Goal: Information Seeking & Learning: Learn about a topic

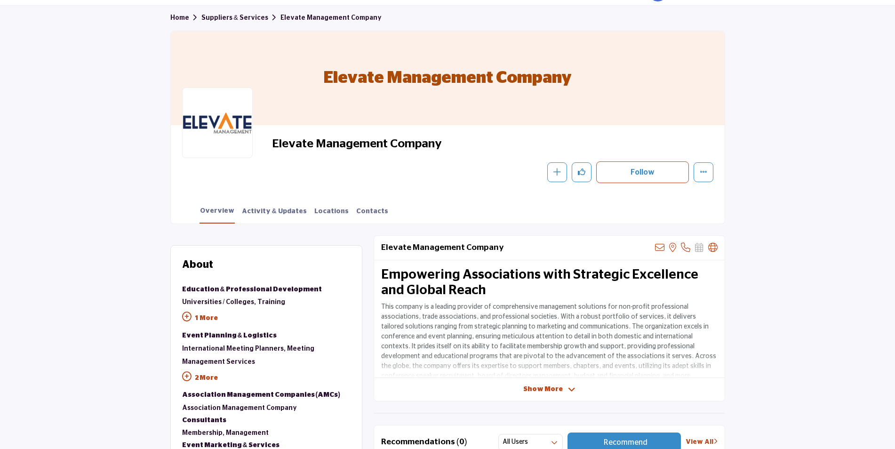
scroll to position [94, 0]
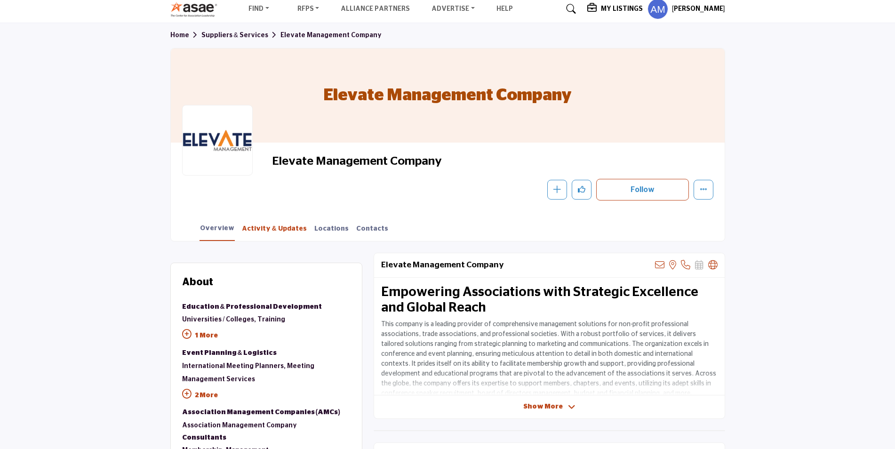
click at [276, 231] on link "Activity & Updates" at bounding box center [274, 232] width 66 height 16
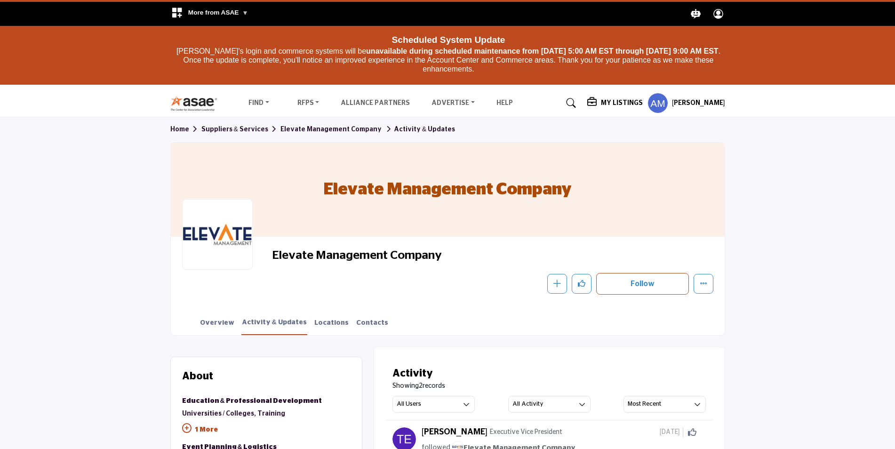
click at [620, 107] on h5 "My Listings" at bounding box center [622, 103] width 42 height 8
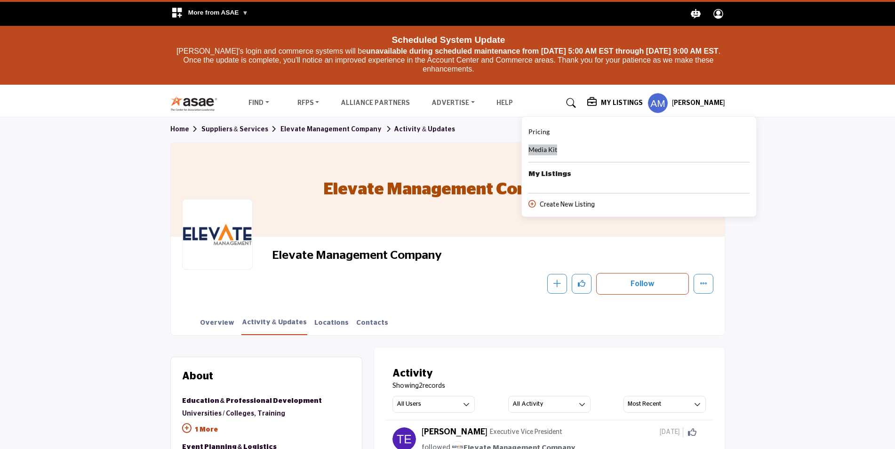
click at [552, 149] on span "Media Kit" at bounding box center [543, 149] width 29 height 8
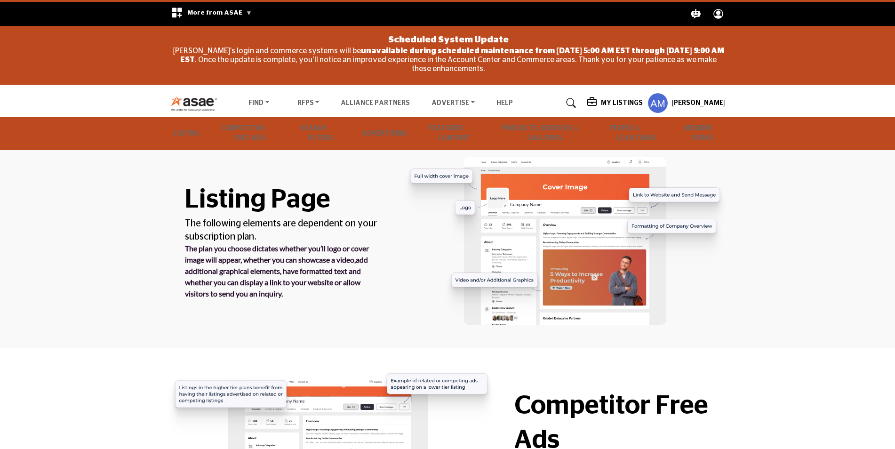
click at [718, 15] on circle "Explore ASAE" at bounding box center [718, 12] width 5 height 5
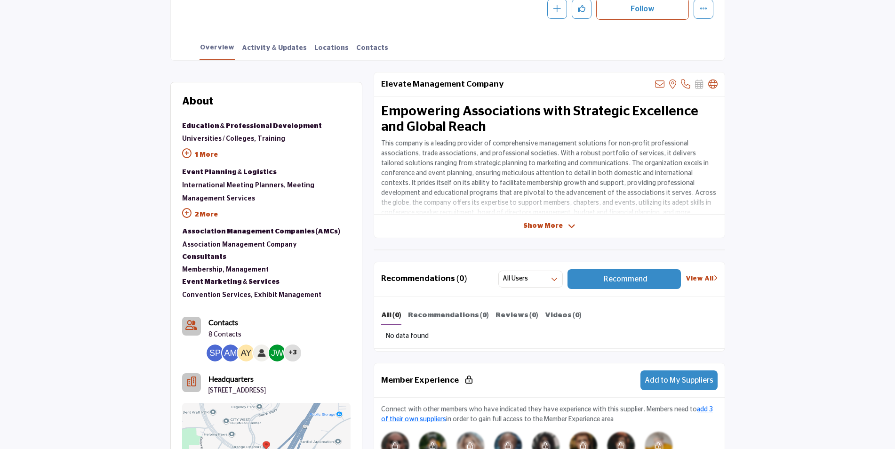
scroll to position [329, 0]
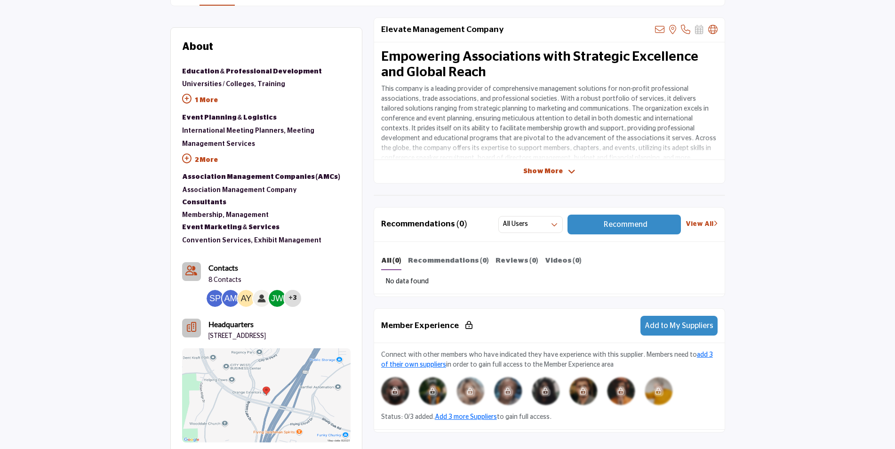
click at [187, 98] on icon at bounding box center [186, 98] width 9 height 9
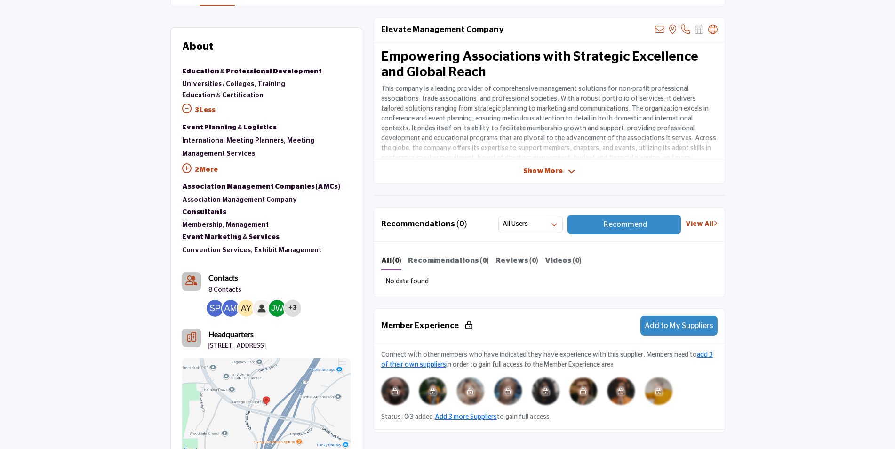
click at [185, 107] on icon at bounding box center [186, 108] width 9 height 9
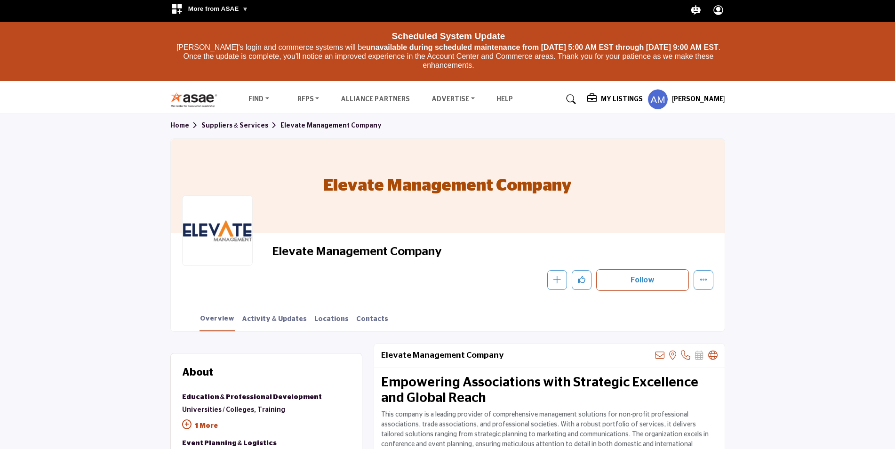
scroll to position [0, 0]
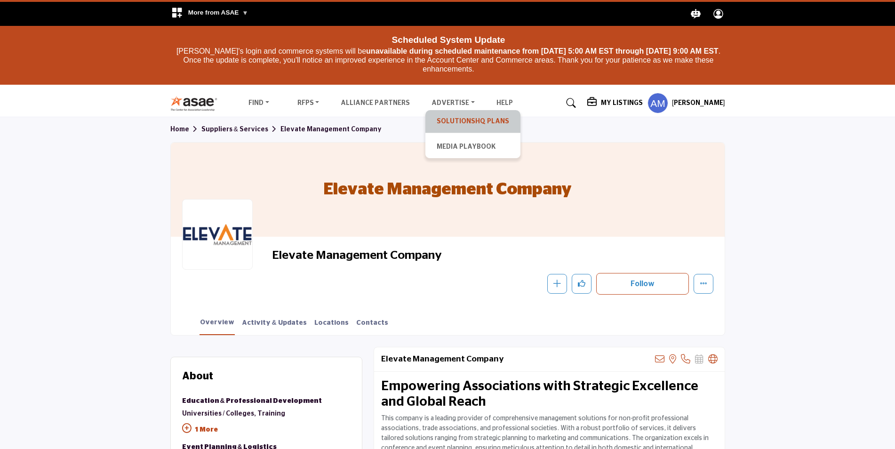
click at [457, 122] on link "SolutionsHQ Plans" at bounding box center [473, 121] width 86 height 13
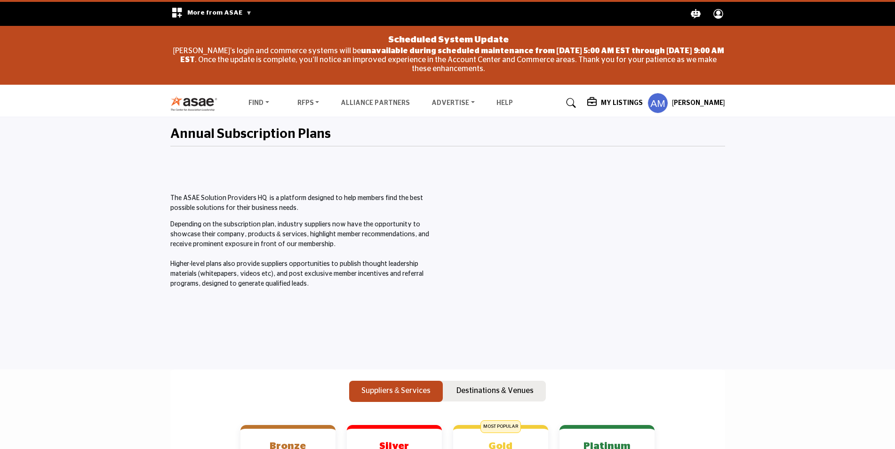
click at [615, 102] on h5 "My Listings" at bounding box center [622, 103] width 42 height 8
click at [619, 104] on h5 "My Listings" at bounding box center [622, 103] width 42 height 8
click at [544, 171] on b "My Listings" at bounding box center [550, 174] width 43 height 11
click at [544, 171] on div at bounding box center [589, 251] width 273 height 191
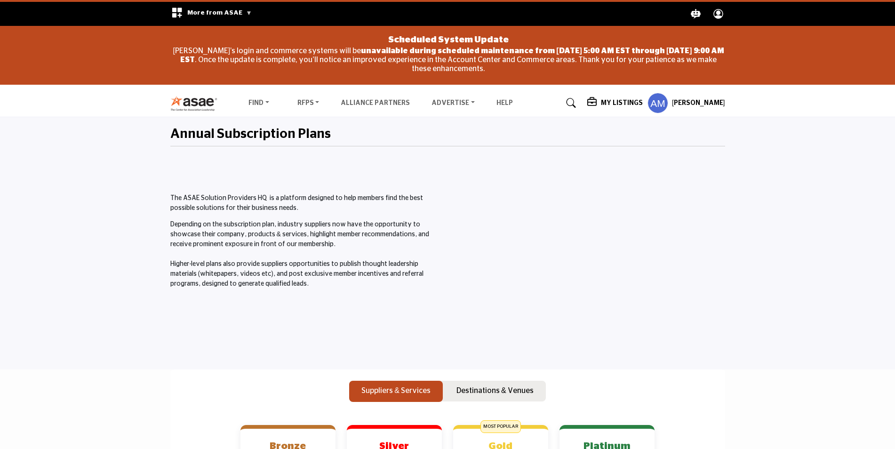
click at [625, 98] on div "My Listings" at bounding box center [615, 102] width 56 height 11
click at [546, 150] on span "Media Kit" at bounding box center [543, 149] width 29 height 8
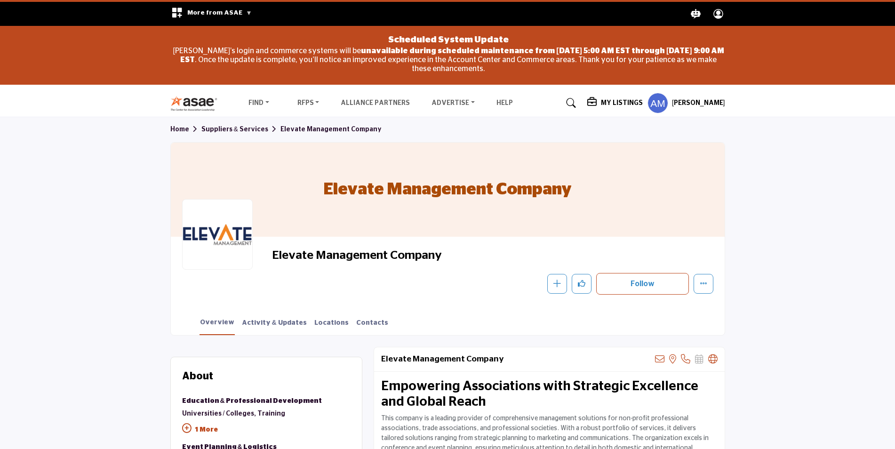
click at [718, 9] on icon "Explore ASAE" at bounding box center [719, 14] width 10 height 10
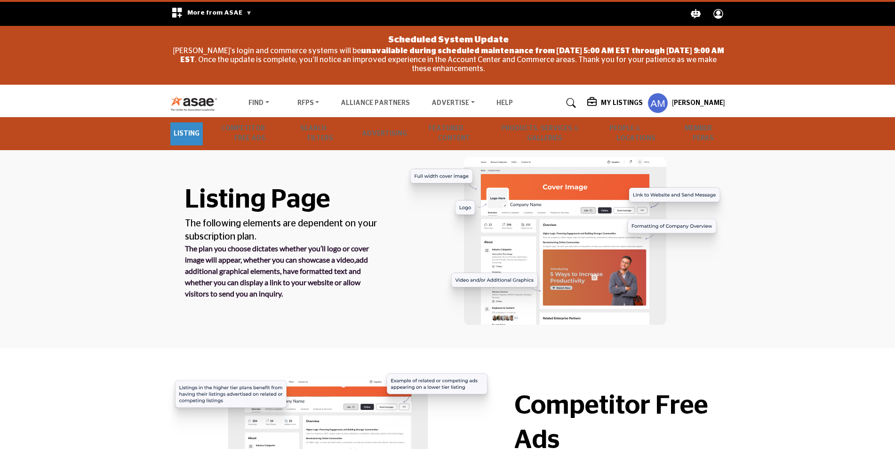
click at [187, 132] on link "Listing" at bounding box center [186, 133] width 32 height 23
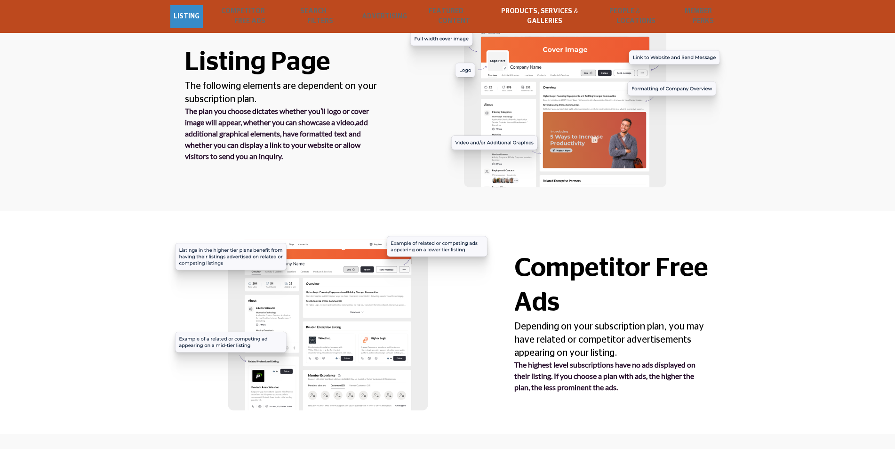
scroll to position [134, 0]
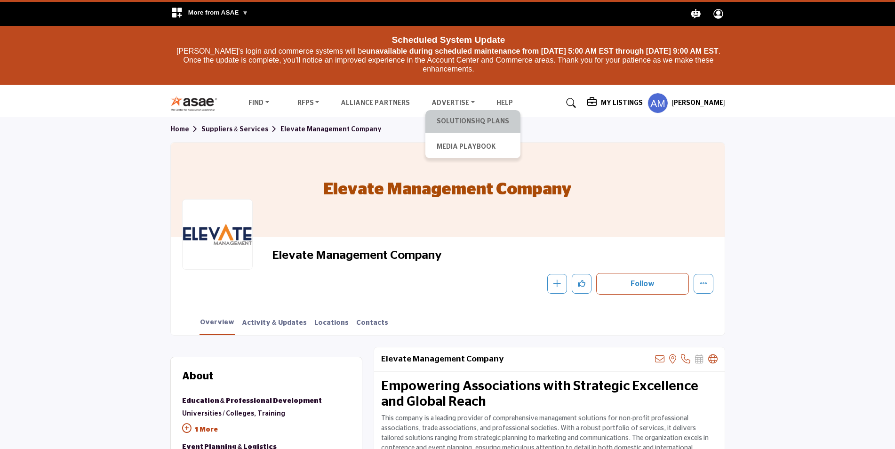
click at [459, 113] on li "SolutionsHQ Plans" at bounding box center [472, 121] width 95 height 23
click at [623, 101] on h5 "My Listings" at bounding box center [622, 103] width 42 height 8
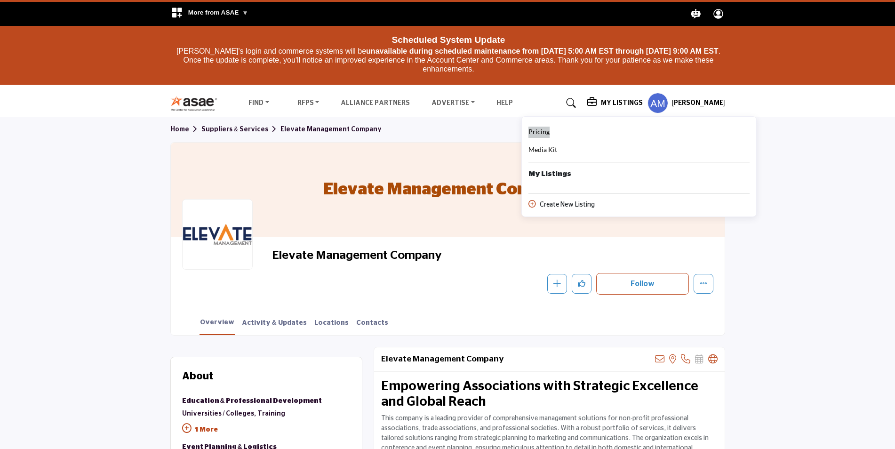
click at [545, 132] on span "Pricing" at bounding box center [539, 132] width 21 height 8
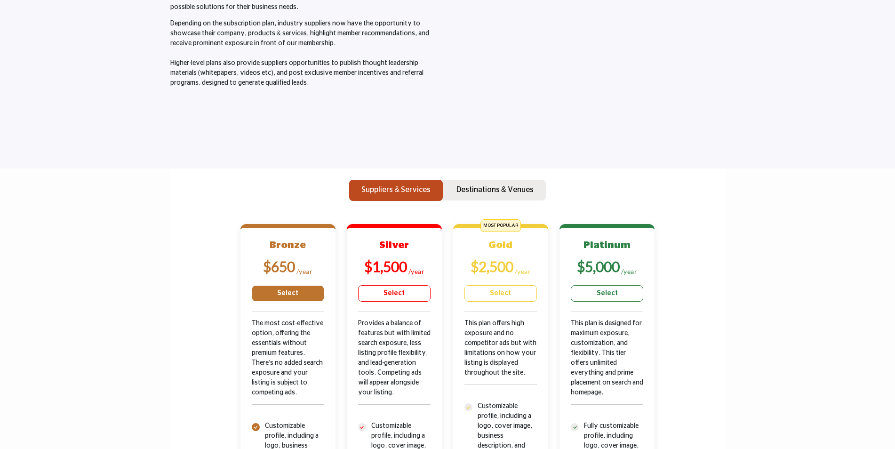
scroll to position [204, 0]
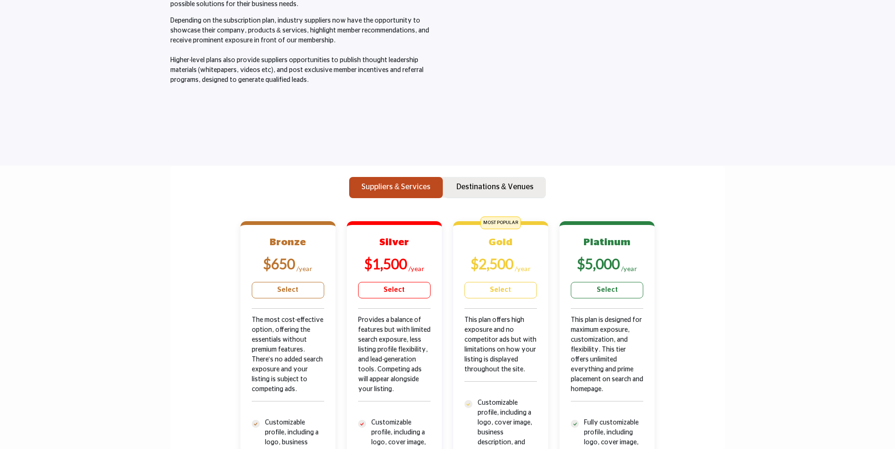
click at [498, 181] on p "Destinations & Venues" at bounding box center [495, 186] width 77 height 11
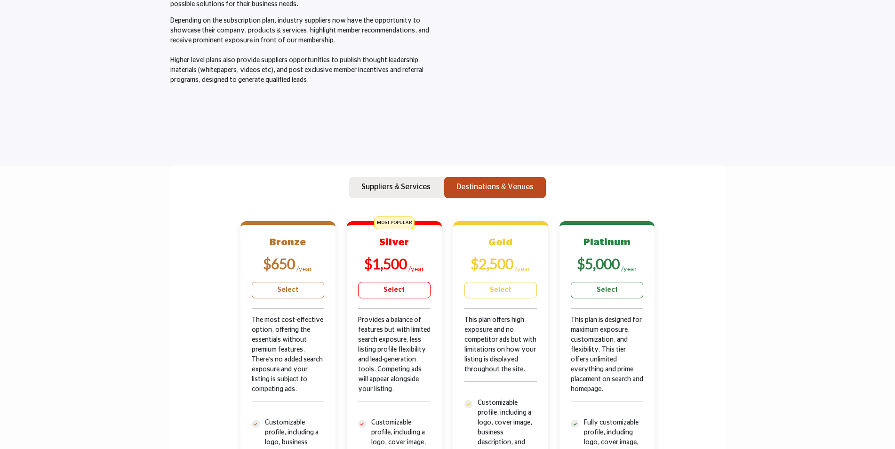
click at [405, 186] on p "Suppliers & Services" at bounding box center [395, 186] width 69 height 11
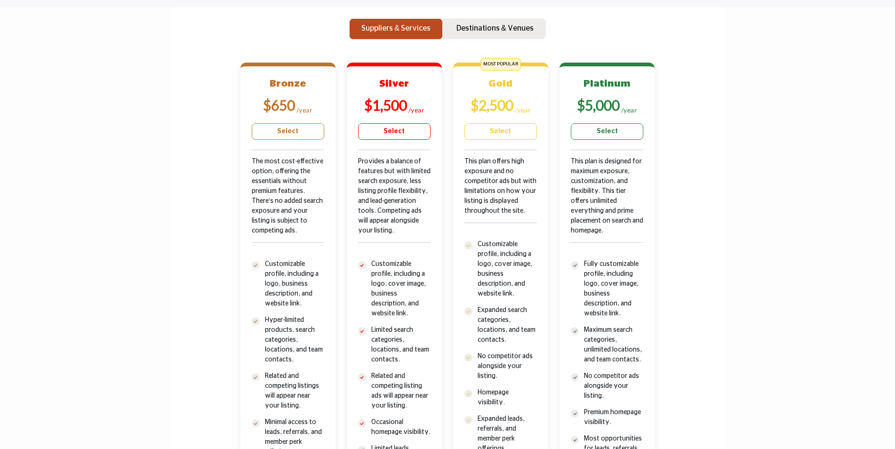
scroll to position [345, 0]
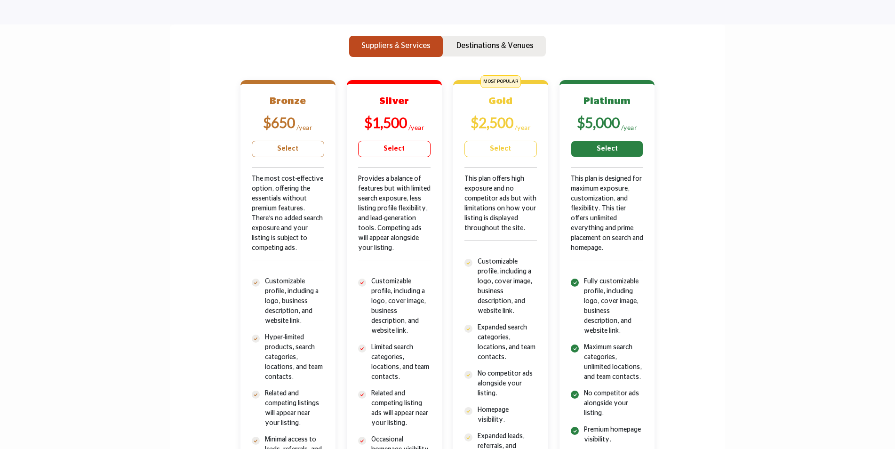
click at [609, 147] on link "Select" at bounding box center [607, 149] width 72 height 16
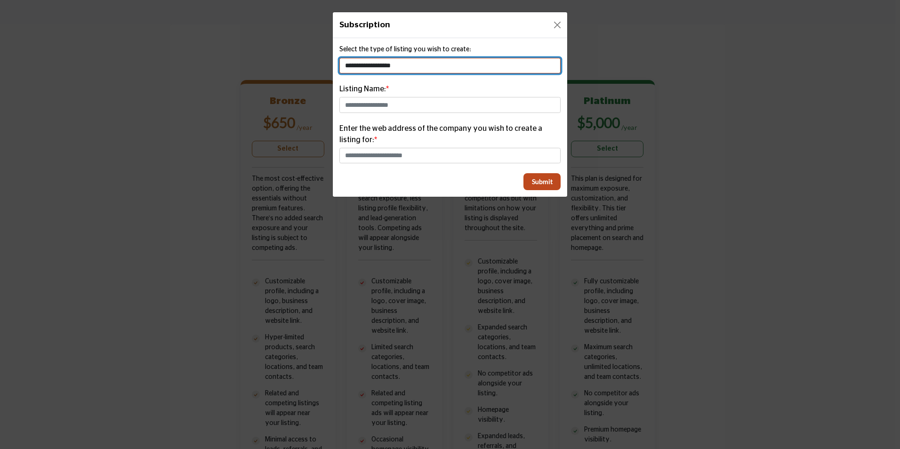
click at [454, 62] on select "**********" at bounding box center [449, 66] width 221 height 16
select select "**********"
click at [339, 58] on select "**********" at bounding box center [449, 66] width 221 height 16
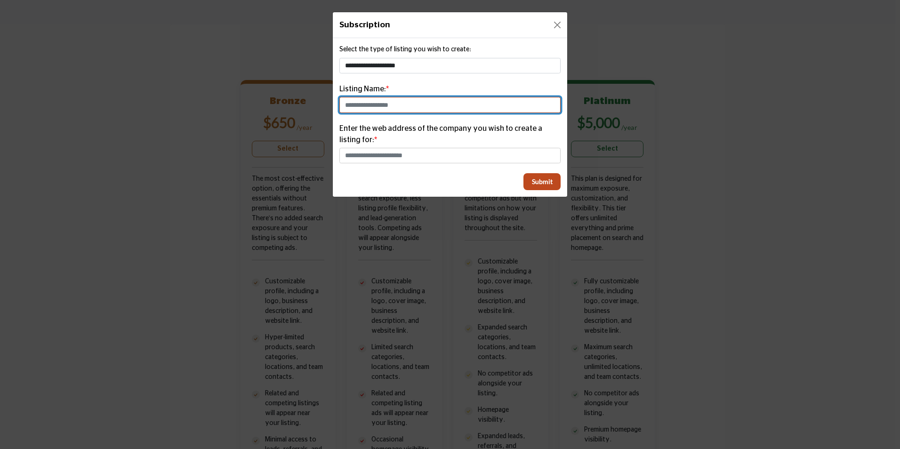
click at [453, 104] on input "text" at bounding box center [449, 105] width 221 height 16
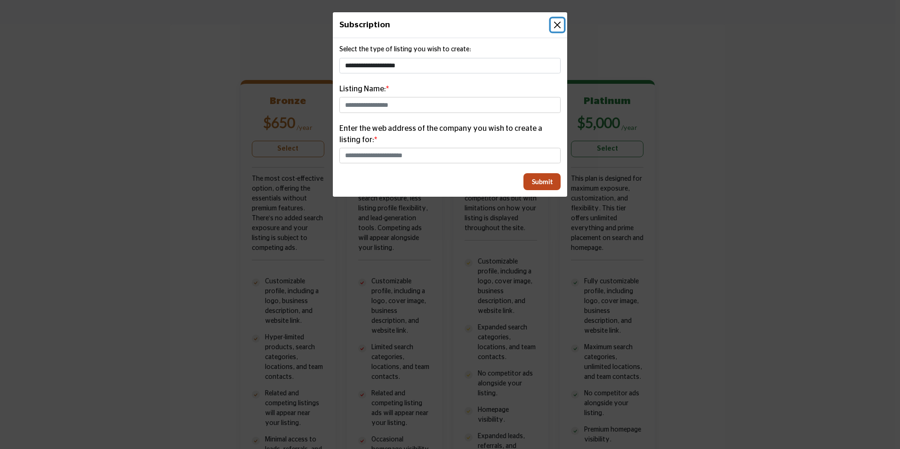
click at [559, 23] on button "Close" at bounding box center [557, 24] width 13 height 13
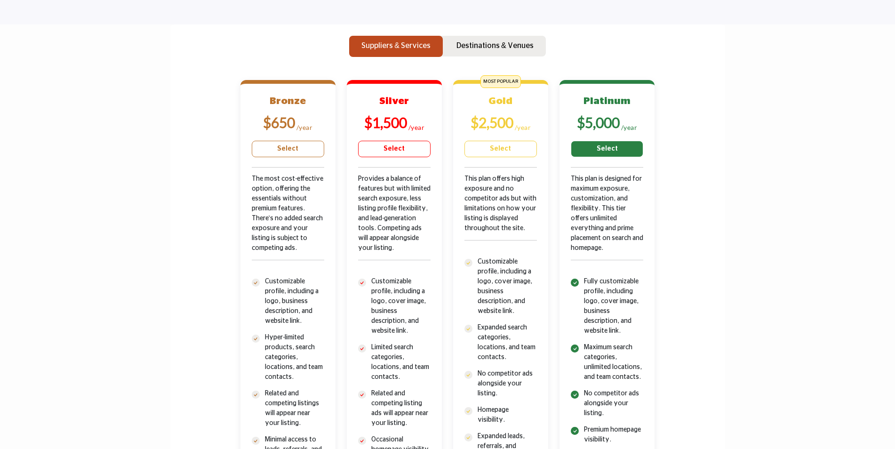
click at [600, 146] on link "Select" at bounding box center [607, 149] width 72 height 16
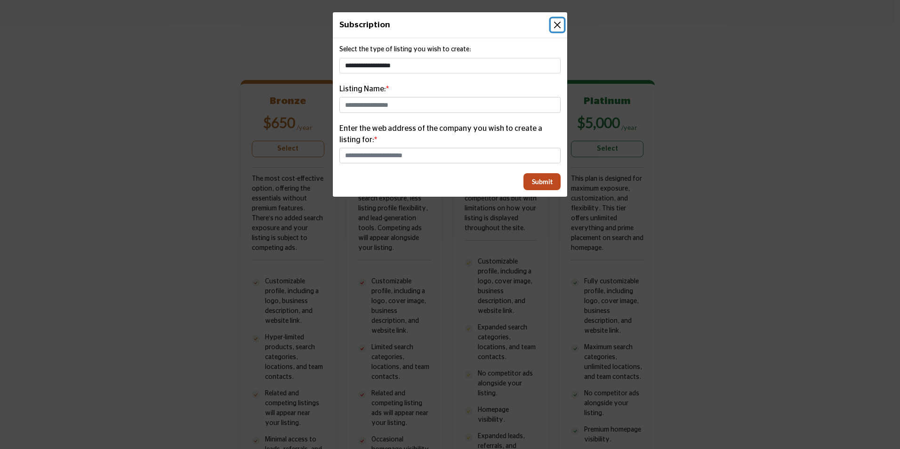
click at [554, 21] on button "Close" at bounding box center [557, 24] width 13 height 13
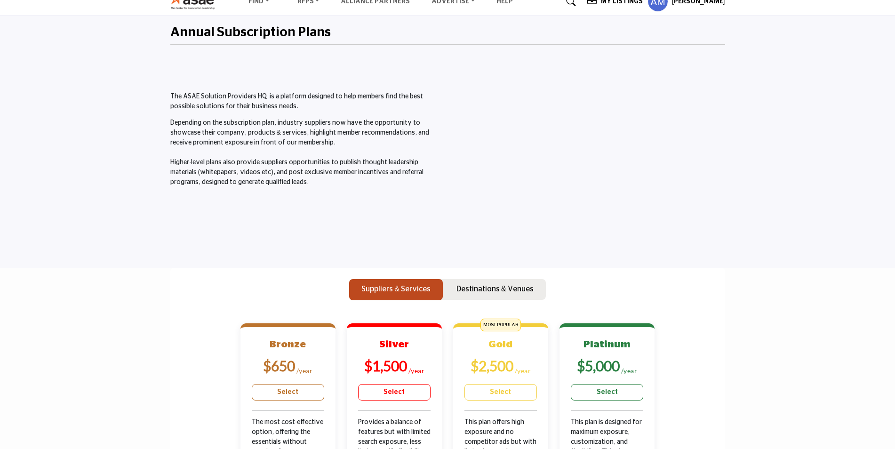
scroll to position [32, 0]
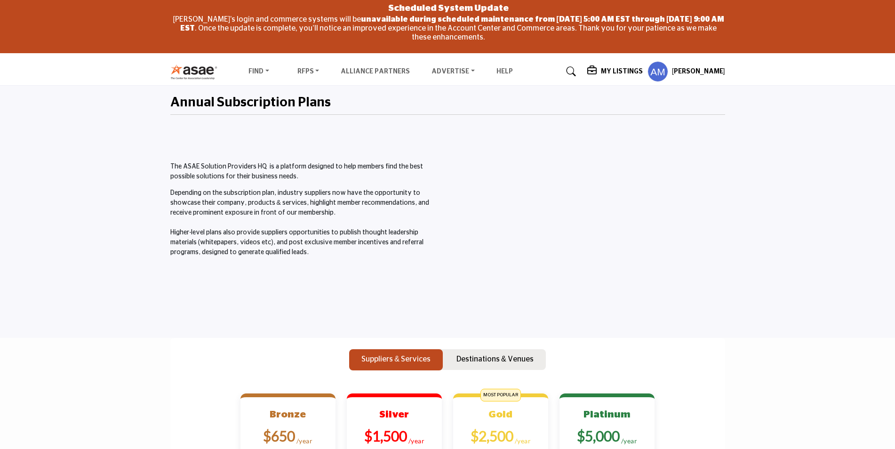
click at [609, 72] on h5 "My Listings" at bounding box center [622, 71] width 42 height 8
click at [545, 144] on b "My Listings" at bounding box center [550, 142] width 43 height 11
click at [610, 67] on div "My Listings" at bounding box center [615, 71] width 56 height 11
click at [555, 143] on b "My Listings" at bounding box center [550, 142] width 43 height 11
click at [608, 69] on h5 "My Listings" at bounding box center [622, 71] width 42 height 8
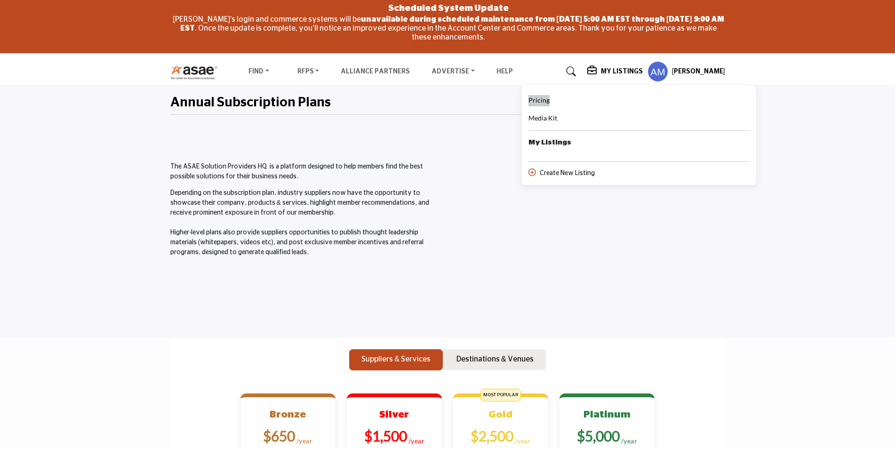
click at [541, 103] on span "Pricing" at bounding box center [539, 100] width 21 height 8
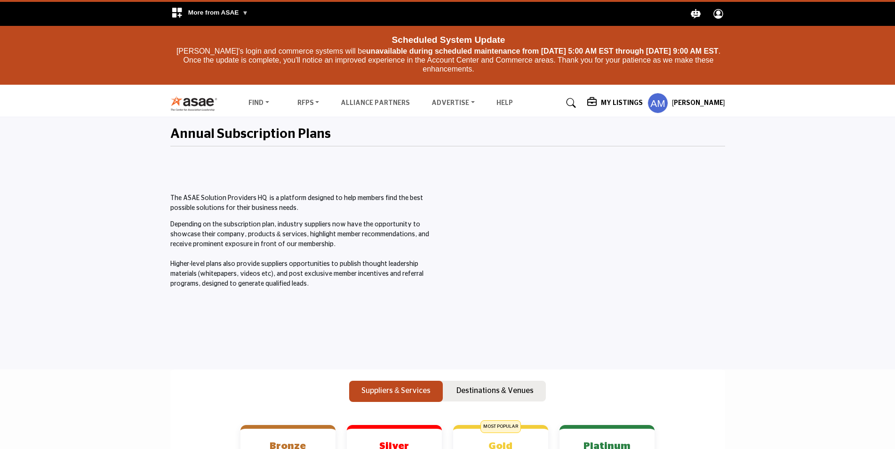
click at [617, 101] on h5 "My Listings" at bounding box center [622, 103] width 42 height 8
click at [535, 148] on span "Media Kit" at bounding box center [543, 149] width 29 height 8
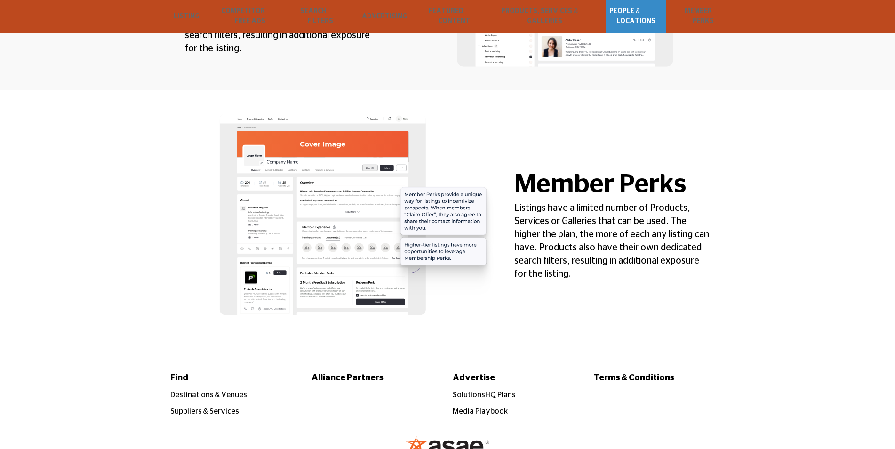
scroll to position [2647, 0]
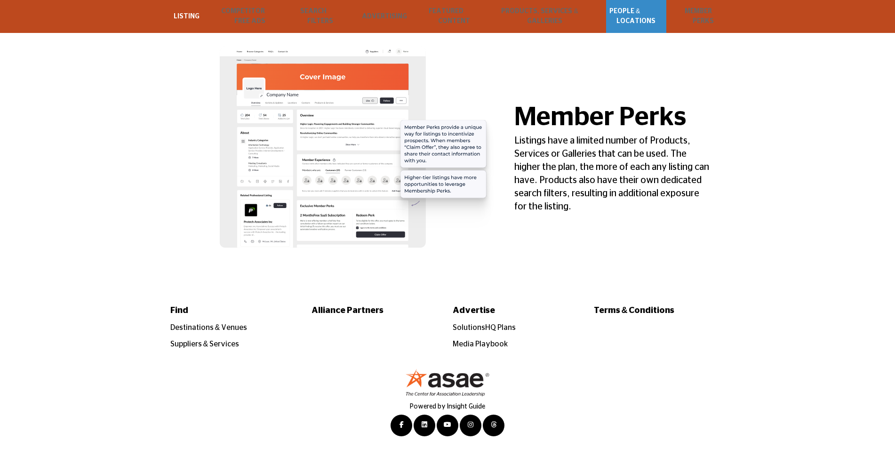
click at [183, 13] on link "Listing" at bounding box center [186, 16] width 32 height 23
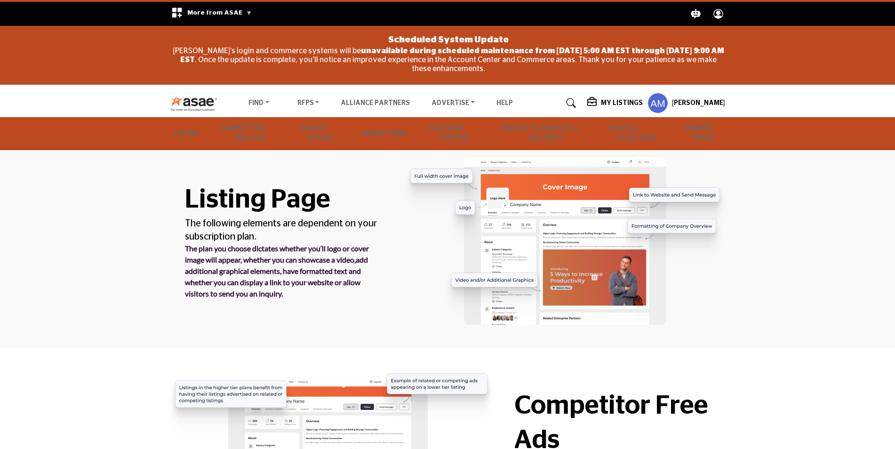
click at [697, 98] on div "[PERSON_NAME] My Profile My Interests My Lists My Suppliers My RFPs My Listings…" at bounding box center [687, 103] width 78 height 21
click at [697, 101] on h5 "[PERSON_NAME]" at bounding box center [698, 103] width 53 height 9
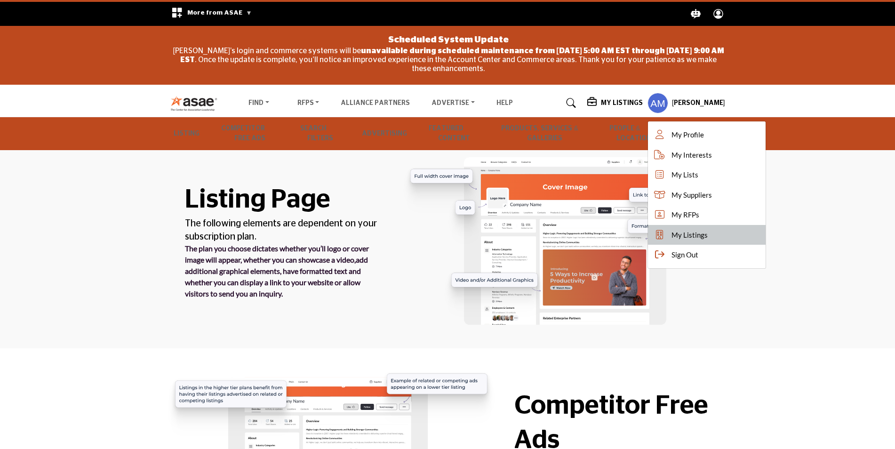
click at [687, 234] on span "My Listings" at bounding box center [690, 235] width 36 height 11
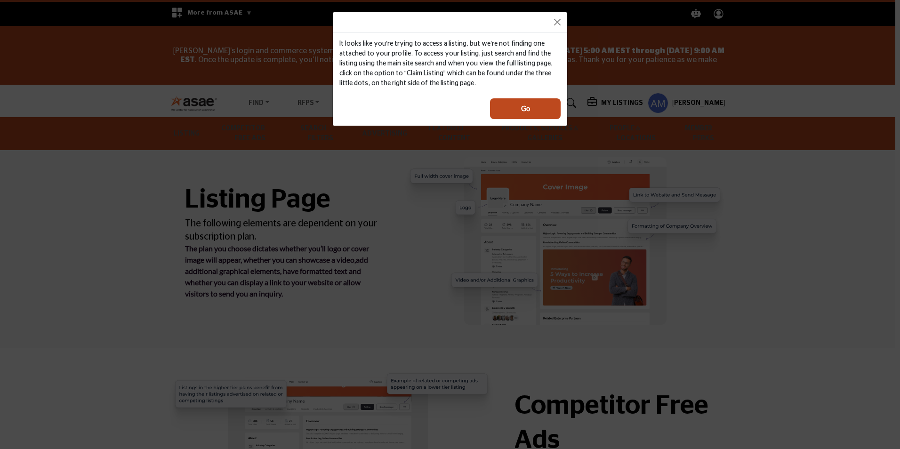
drag, startPoint x: 340, startPoint y: 41, endPoint x: 442, endPoint y: 81, distance: 109.7
click at [442, 81] on div "It looks like you’re trying to access a listing, but we’re not finding one atta…" at bounding box center [449, 63] width 221 height 49
drag, startPoint x: 442, startPoint y: 81, endPoint x: 414, endPoint y: 74, distance: 29.2
copy div "It looks like you’re trying to access a listing, but we’re not finding one atta…"
click at [551, 19] on button "Close" at bounding box center [557, 22] width 13 height 13
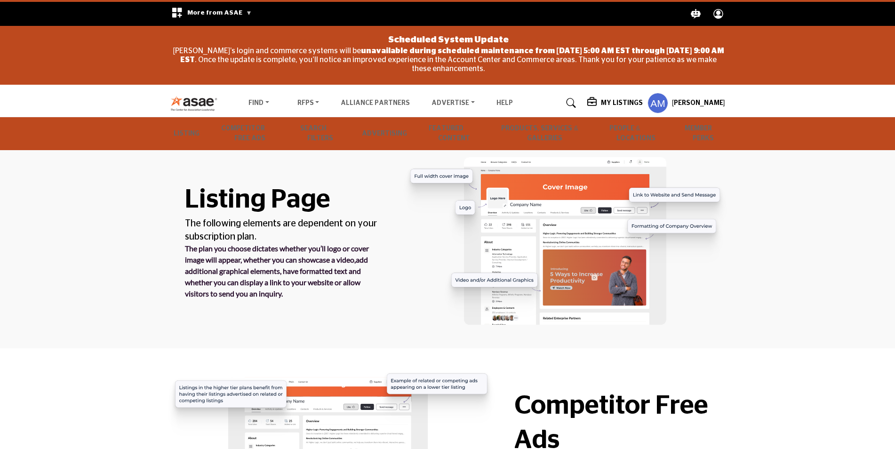
click at [715, 11] on icon "Explore ASAE" at bounding box center [719, 14] width 10 height 10
click at [719, 16] on icon "Explore ASAE" at bounding box center [719, 14] width 10 height 10
click at [697, 104] on h5 "[PERSON_NAME]" at bounding box center [698, 103] width 53 height 9
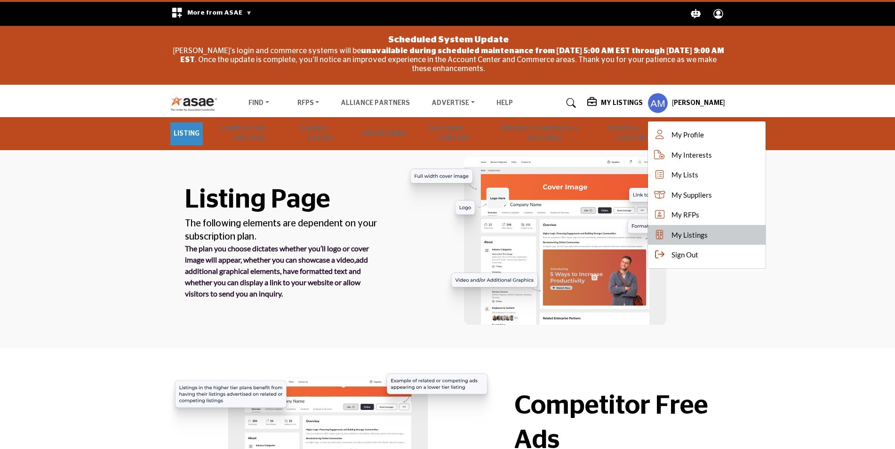
click at [693, 238] on span "My Listings" at bounding box center [690, 235] width 36 height 11
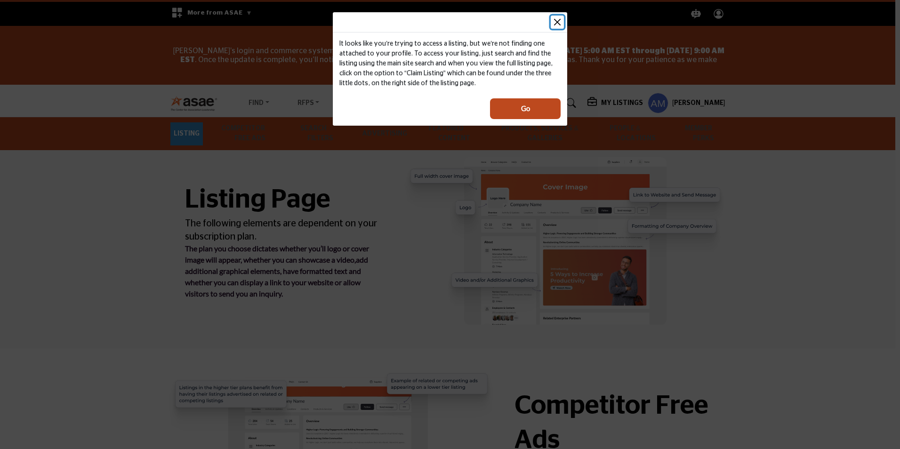
click at [558, 20] on button "Close" at bounding box center [557, 22] width 13 height 13
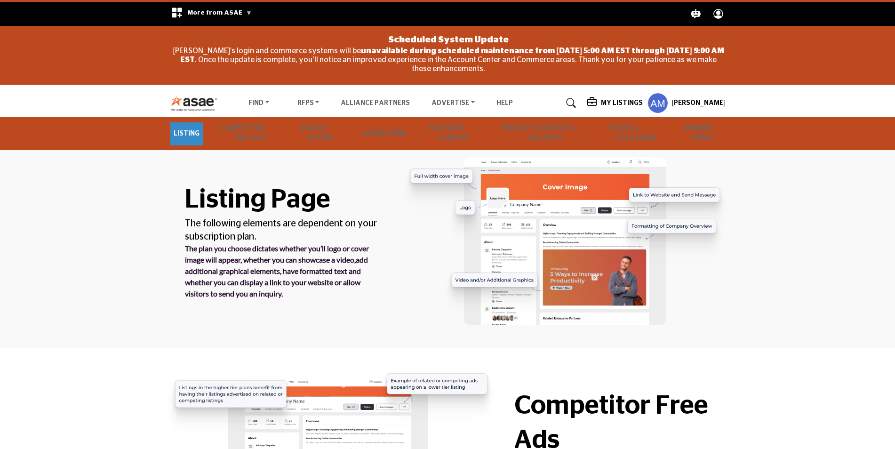
click at [626, 104] on h5 "My Listings" at bounding box center [622, 103] width 42 height 8
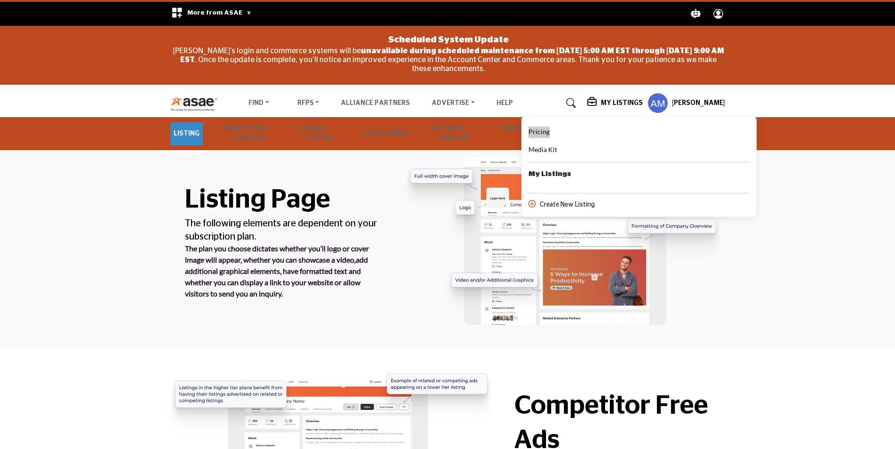
click at [546, 132] on span "Pricing" at bounding box center [539, 132] width 21 height 8
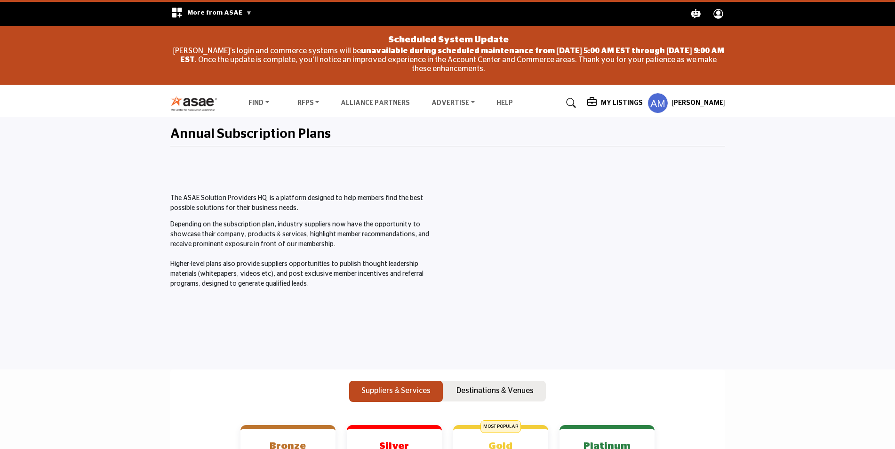
click at [625, 102] on h5 "My Listings" at bounding box center [622, 103] width 42 height 8
click at [546, 127] on link "Pricing" at bounding box center [539, 132] width 21 height 11
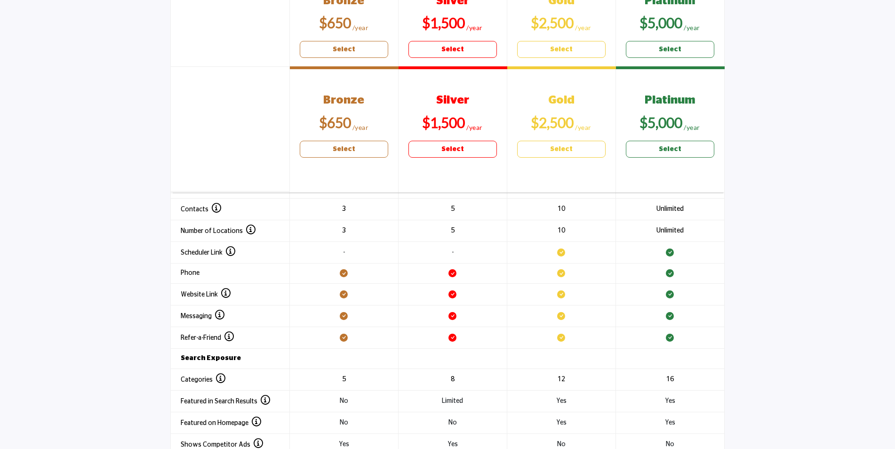
scroll to position [1083, 0]
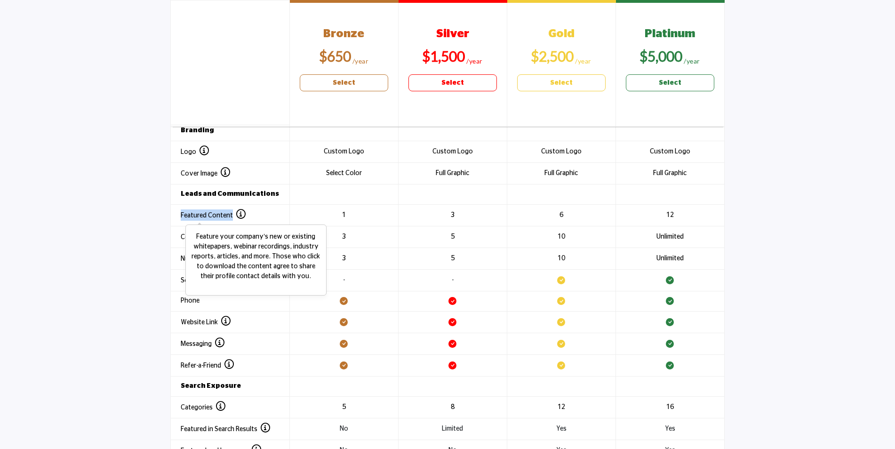
drag, startPoint x: 178, startPoint y: 213, endPoint x: 230, endPoint y: 216, distance: 51.9
click at [230, 216] on th "Featured Content Feature your company’s new or existing whitepapers, webinar re…" at bounding box center [229, 215] width 119 height 22
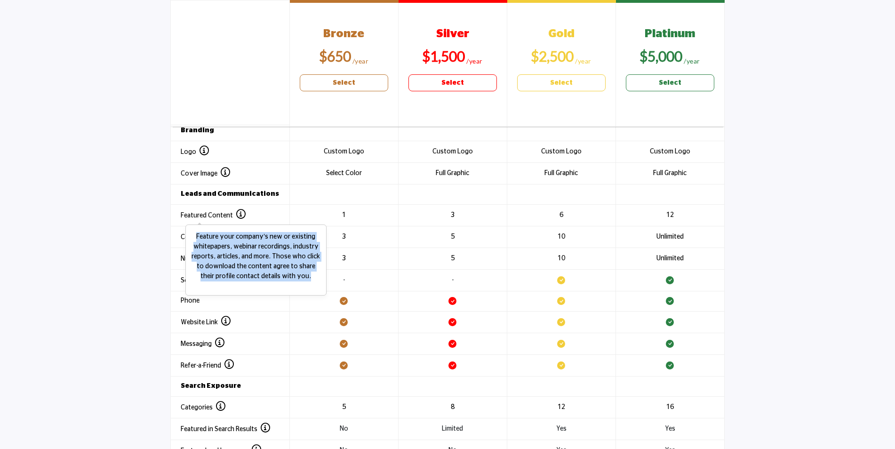
drag, startPoint x: 230, startPoint y: 216, endPoint x: 307, endPoint y: 278, distance: 98.7
click at [307, 278] on p "Feature your company’s new or existing whitepapers, webinar recordings, industr…" at bounding box center [256, 256] width 131 height 49
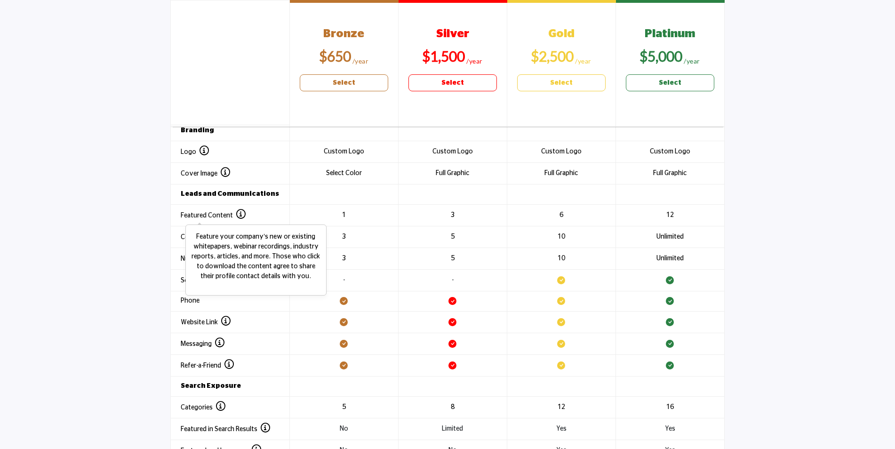
drag, startPoint x: 307, startPoint y: 278, endPoint x: 239, endPoint y: 213, distance: 94.2
click at [239, 213] on icon at bounding box center [240, 213] width 9 height 9
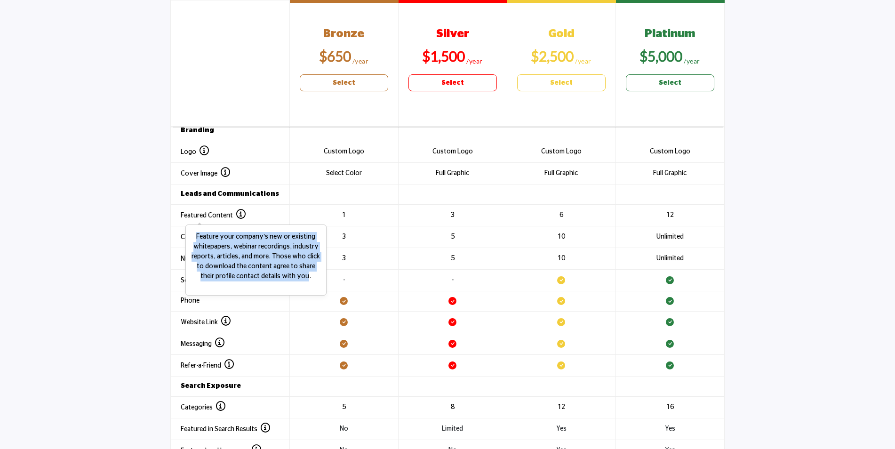
drag, startPoint x: 195, startPoint y: 235, endPoint x: 299, endPoint y: 279, distance: 112.7
click at [299, 279] on p "Feature your company’s new or existing whitepapers, webinar recordings, industr…" at bounding box center [256, 256] width 131 height 49
drag, startPoint x: 299, startPoint y: 279, endPoint x: 271, endPoint y: 265, distance: 31.2
copy p "Feature your company’s new or existing whitepapers, webinar recordings, industr…"
